Goal: Find specific page/section: Find specific page/section

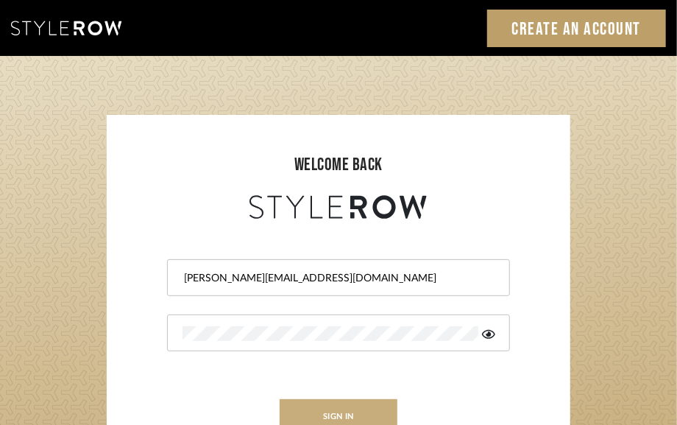
click at [371, 404] on button "sign in" at bounding box center [339, 416] width 118 height 35
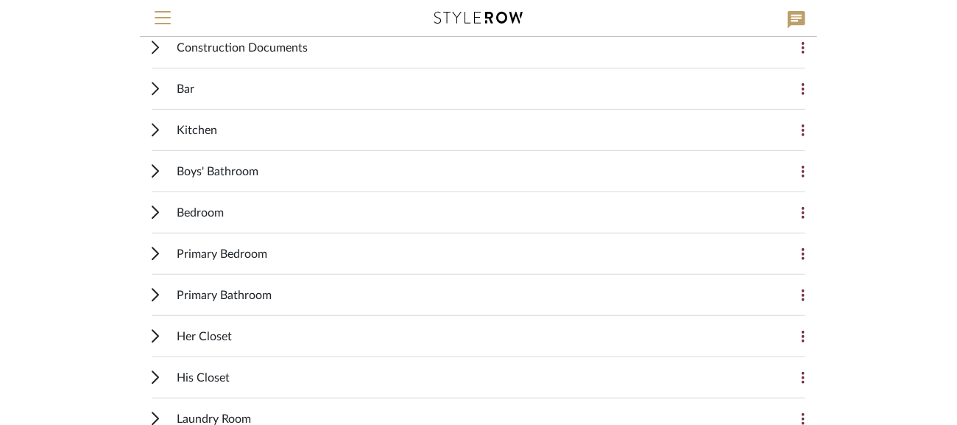
scroll to position [294, 0]
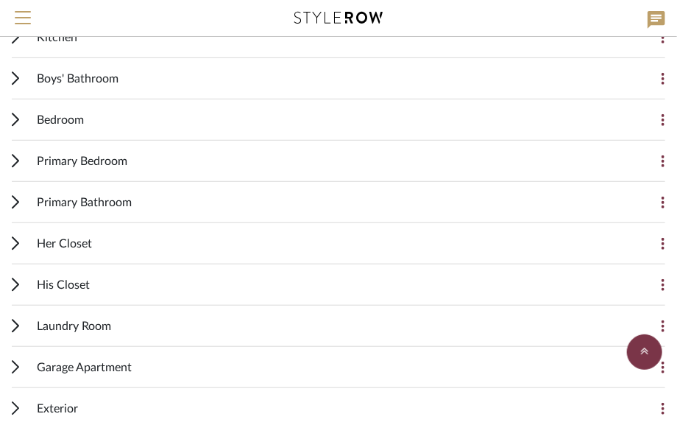
click at [93, 196] on span "Primary Bathroom" at bounding box center [84, 203] width 95 height 18
